Goal: Check status: Check status

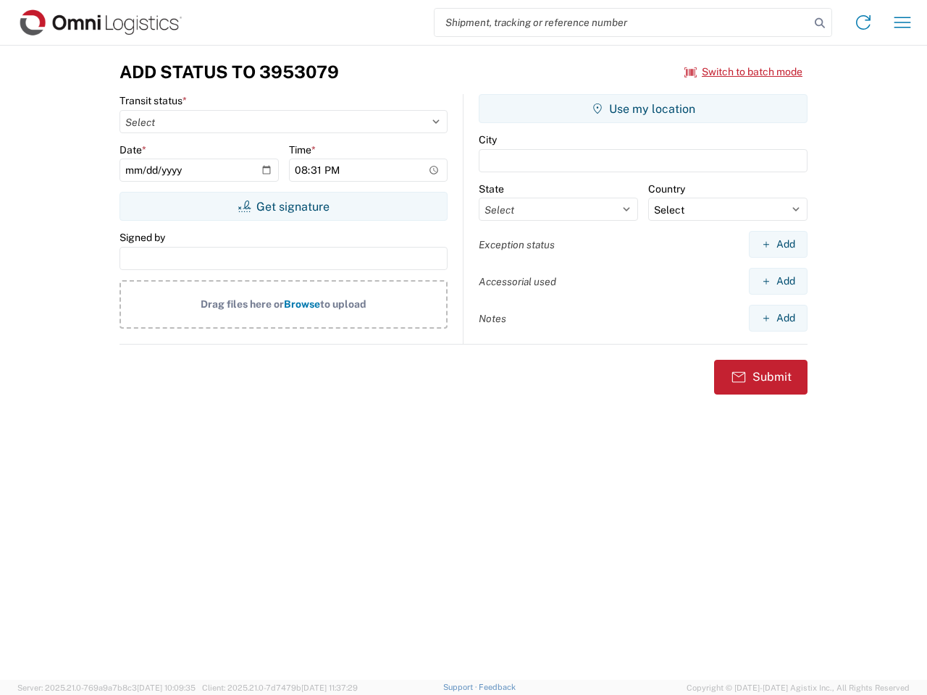
click at [622, 22] on input "search" at bounding box center [621, 23] width 375 height 28
click at [820, 23] on icon at bounding box center [820, 23] width 20 height 20
click at [863, 22] on icon at bounding box center [863, 22] width 23 height 23
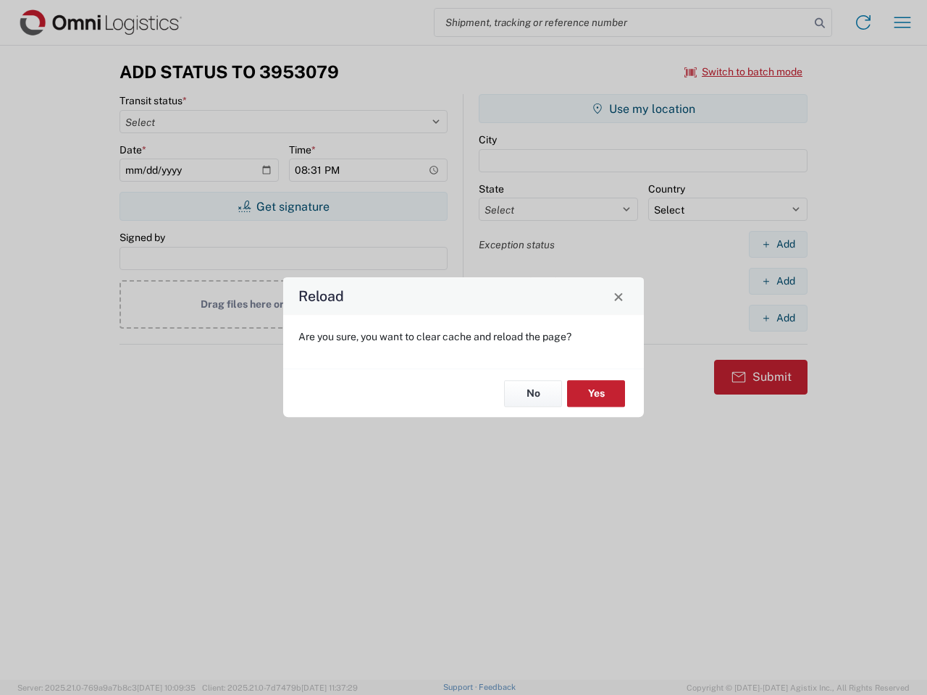
click at [902, 22] on div "Reload Are you sure, you want to clear cache and reload the page? No Yes" at bounding box center [463, 347] width 927 height 695
click at [744, 72] on div "Reload Are you sure, you want to clear cache and reload the page? No Yes" at bounding box center [463, 347] width 927 height 695
click at [283, 206] on div "Reload Are you sure, you want to clear cache and reload the page? No Yes" at bounding box center [463, 347] width 927 height 695
click at [643, 109] on div "Reload Are you sure, you want to clear cache and reload the page? No Yes" at bounding box center [463, 347] width 927 height 695
click at [778, 244] on div "Reload Are you sure, you want to clear cache and reload the page? No Yes" at bounding box center [463, 347] width 927 height 695
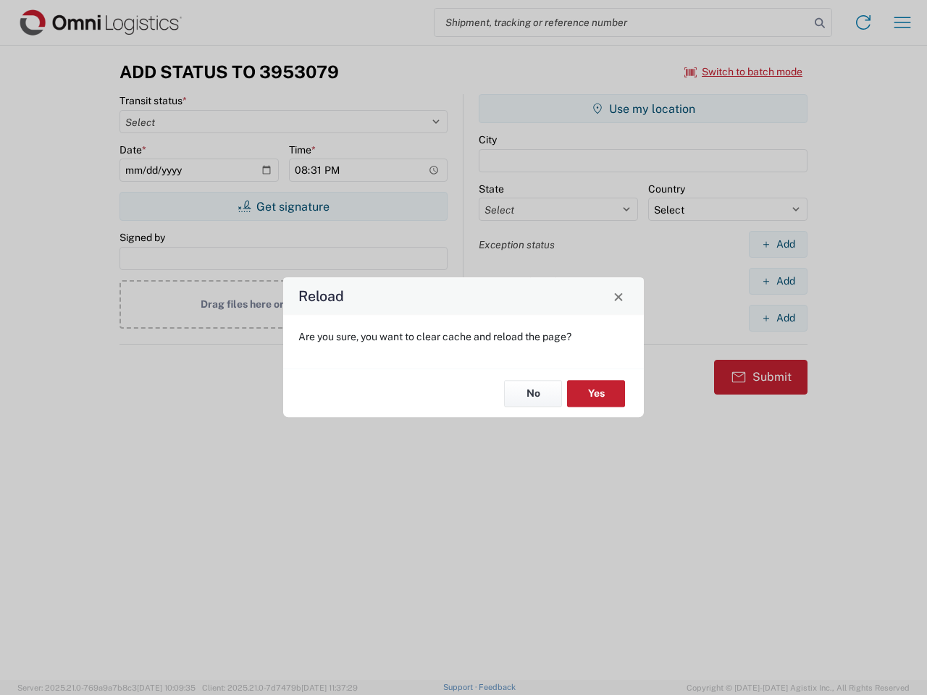
click at [778, 281] on div "Reload Are you sure, you want to clear cache and reload the page? No Yes" at bounding box center [463, 347] width 927 height 695
click at [778, 318] on div "Reload Are you sure, you want to clear cache and reload the page? No Yes" at bounding box center [463, 347] width 927 height 695
